Goal: Task Accomplishment & Management: Manage account settings

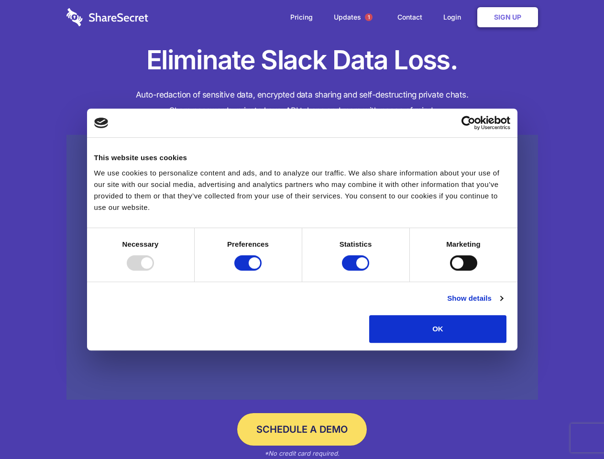
click at [154, 271] on div at bounding box center [140, 262] width 27 height 15
click at [262, 271] on input "Preferences" at bounding box center [247, 262] width 27 height 15
checkbox input "false"
click at [357, 271] on input "Statistics" at bounding box center [355, 262] width 27 height 15
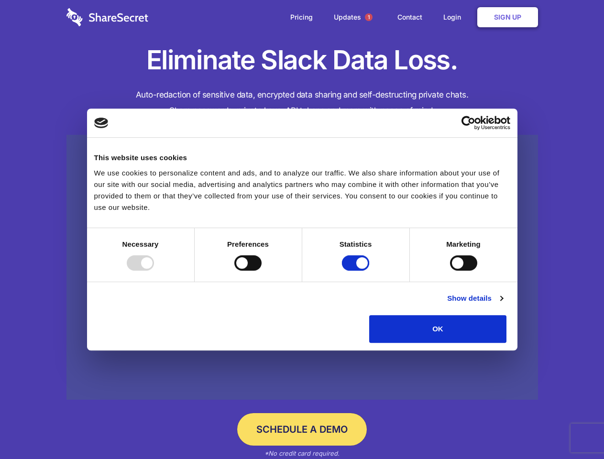
checkbox input "false"
click at [450, 271] on input "Marketing" at bounding box center [463, 262] width 27 height 15
checkbox input "true"
click at [503, 304] on link "Show details" at bounding box center [474, 298] width 55 height 11
